Goal: Task Accomplishment & Management: Manage account settings

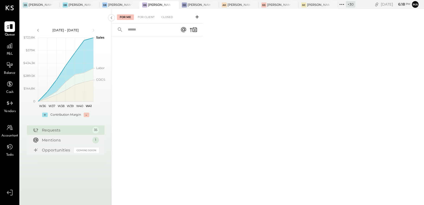
click at [344, 4] on icon at bounding box center [343, 4] width 1 height 1
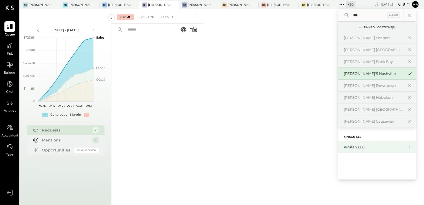
type input "***"
click at [361, 146] on div "KinKan LLC" at bounding box center [374, 147] width 60 height 5
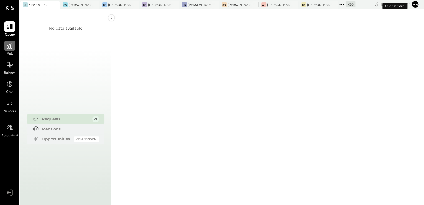
click at [11, 49] on icon at bounding box center [9, 45] width 7 height 7
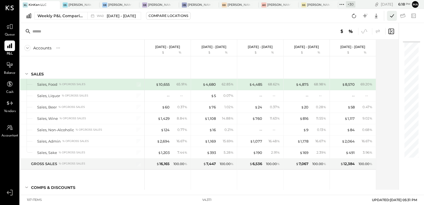
click at [388, 15] on button at bounding box center [392, 16] width 10 height 10
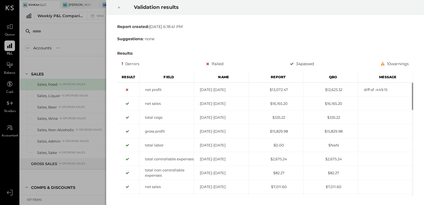
click at [119, 9] on icon at bounding box center [118, 7] width 3 height 7
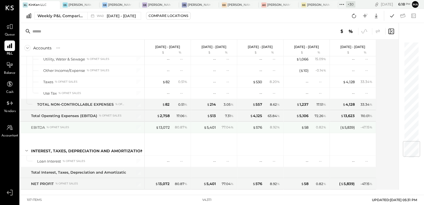
scroll to position [852, 0]
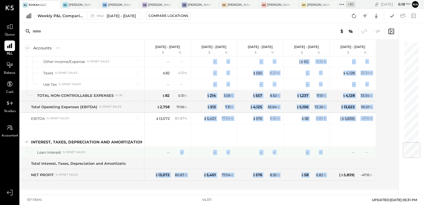
drag, startPoint x: 174, startPoint y: 149, endPoint x: 345, endPoint y: 149, distance: 171.4
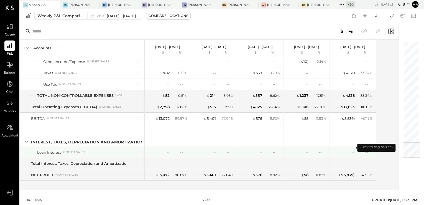
drag, startPoint x: 345, startPoint y: 149, endPoint x: 378, endPoint y: 149, distance: 32.5
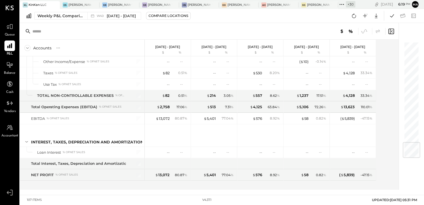
drag, startPoint x: 356, startPoint y: 17, endPoint x: 420, endPoint y: 78, distance: 88.3
click at [356, 17] on icon at bounding box center [354, 15] width 7 height 7
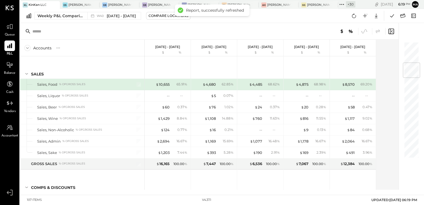
scroll to position [0, 0]
click at [391, 17] on icon at bounding box center [392, 15] width 4 height 3
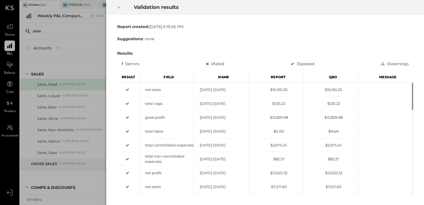
click at [119, 9] on icon at bounding box center [118, 7] width 3 height 7
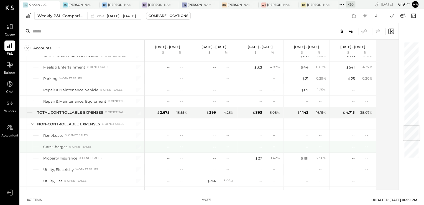
scroll to position [852, 0]
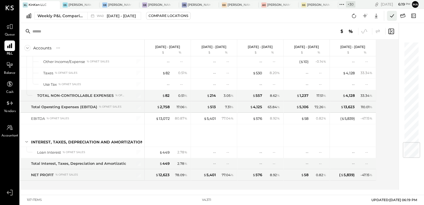
click at [394, 17] on icon at bounding box center [392, 15] width 7 height 7
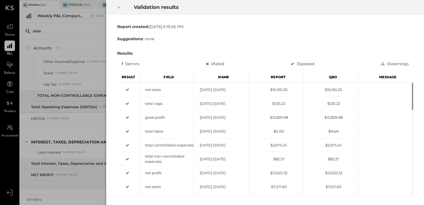
click at [119, 7] on icon at bounding box center [118, 7] width 3 height 7
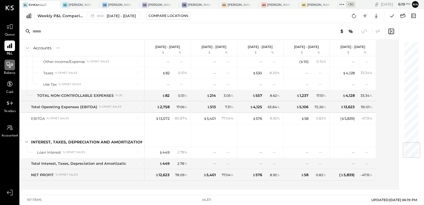
click at [9, 67] on icon at bounding box center [10, 65] width 6 height 6
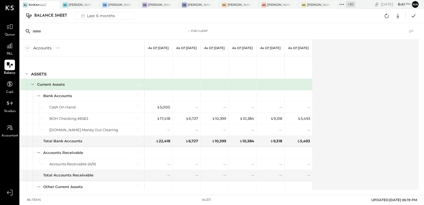
drag, startPoint x: 393, startPoint y: 201, endPoint x: 419, endPoint y: 200, distance: 25.8
click at [419, 200] on div "86 items v 4.37.1 UPDATED: 10/09/2025 06:19 PM" at bounding box center [221, 200] width 399 height 10
click at [407, 200] on span "UPDATED: 10/09/2025 06:19 PM" at bounding box center [395, 200] width 46 height 4
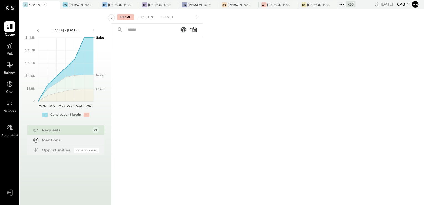
click at [342, 4] on icon at bounding box center [341, 4] width 1 height 1
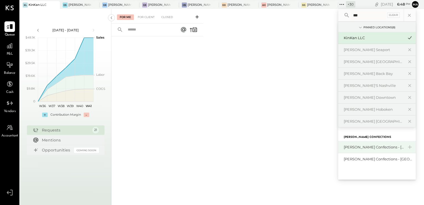
type input "***"
click at [381, 148] on div "[PERSON_NAME] Confections - [GEOGRAPHIC_DATA]" at bounding box center [374, 147] width 60 height 5
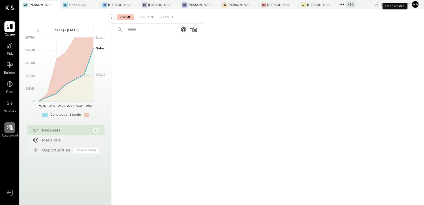
click at [12, 126] on icon at bounding box center [10, 128] width 6 height 6
select select "**"
select select "**********"
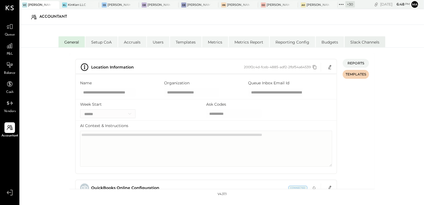
click at [354, 43] on li "Slack Channels" at bounding box center [365, 41] width 41 height 11
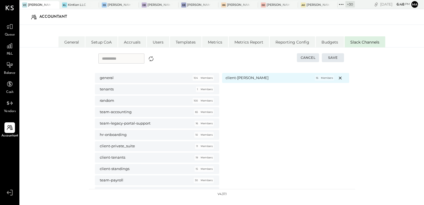
click at [339, 78] on icon at bounding box center [340, 78] width 7 height 7
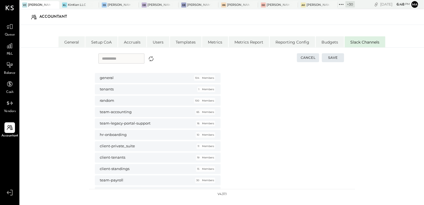
click at [331, 57] on button "Save" at bounding box center [333, 57] width 22 height 9
click at [349, 4] on div "+ 30" at bounding box center [350, 4] width 9 height 6
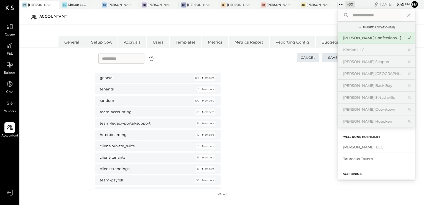
click at [365, 14] on input "text" at bounding box center [377, 15] width 52 height 10
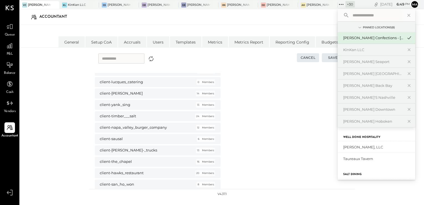
type input "*"
type input "***"
click at [370, 148] on div "[PERSON_NAME] Confections - [GEOGRAPHIC_DATA]" at bounding box center [373, 147] width 60 height 5
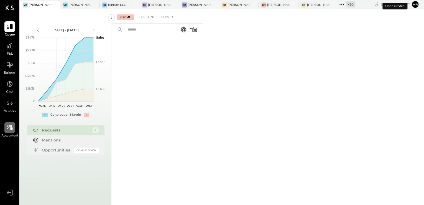
click at [10, 125] on icon at bounding box center [9, 127] width 7 height 7
select select "**"
select select "**********"
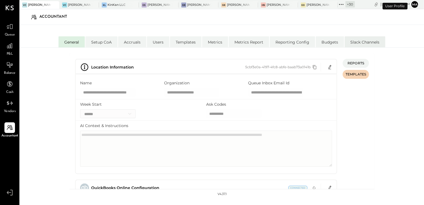
click at [361, 41] on li "Slack Channels" at bounding box center [365, 41] width 41 height 11
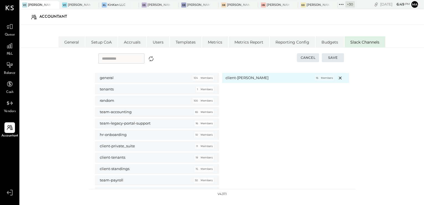
click at [326, 79] on p "Members" at bounding box center [327, 77] width 12 height 3
click at [338, 76] on icon at bounding box center [340, 78] width 7 height 7
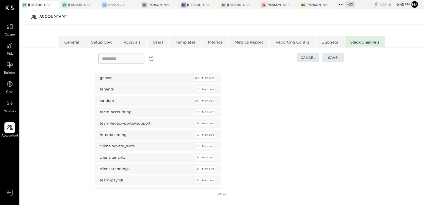
click at [330, 59] on button "Save" at bounding box center [333, 57] width 22 height 9
click at [122, 61] on input "text" at bounding box center [121, 59] width 46 height 10
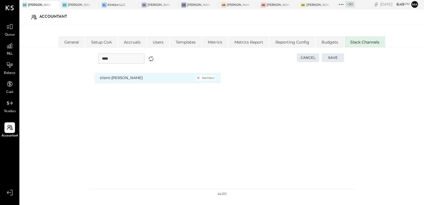
type input "****"
click at [173, 79] on h5 "client-[PERSON_NAME]" at bounding box center [144, 77] width 89 height 5
click at [308, 58] on button "Cancel" at bounding box center [308, 57] width 22 height 9
click at [308, 55] on button "Cancel" at bounding box center [308, 57] width 22 height 9
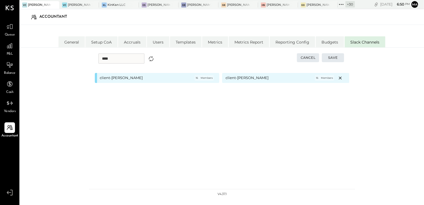
click at [342, 77] on icon at bounding box center [340, 78] width 7 height 7
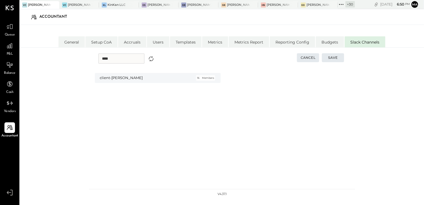
click at [334, 59] on button "Save" at bounding box center [333, 57] width 22 height 9
